Goal: Task Accomplishment & Management: Complete application form

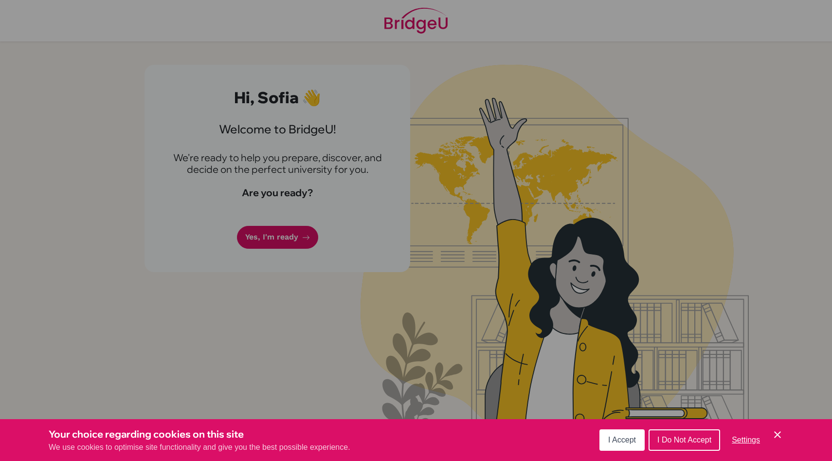
click at [617, 442] on span "I Accept" at bounding box center [622, 439] width 28 height 8
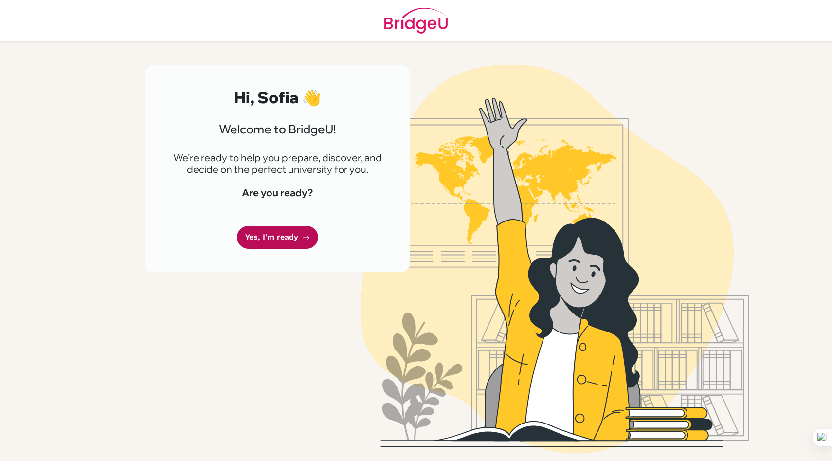
click at [281, 229] on link "Yes, I'm ready" at bounding box center [277, 237] width 81 height 23
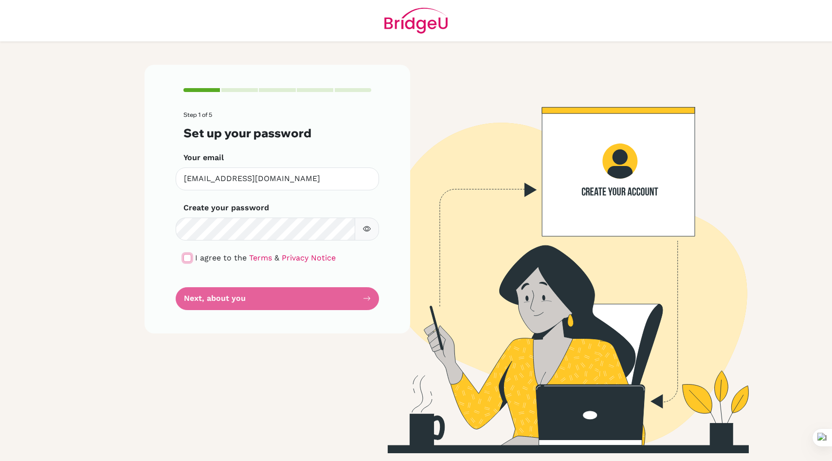
click at [185, 257] on input "checkbox" at bounding box center [187, 258] width 8 height 8
checkbox input "true"
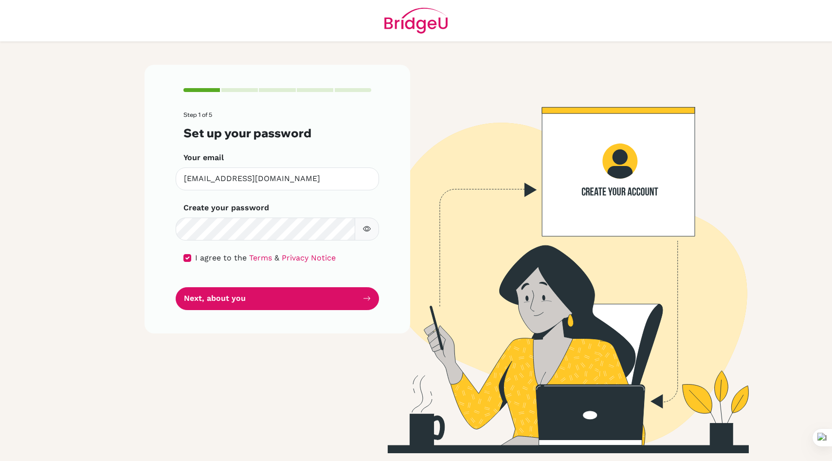
click at [366, 230] on icon "button" at bounding box center [366, 228] width 3 height 3
click at [297, 295] on button "Next, about you" at bounding box center [277, 298] width 203 height 23
